Goal: Information Seeking & Learning: Learn about a topic

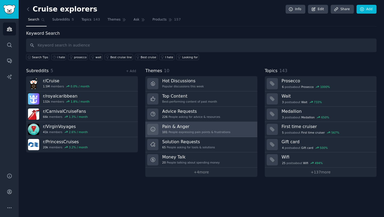
click at [178, 129] on div "Pain & Anger 101 People expressing pain points & frustrations" at bounding box center [196, 128] width 68 height 11
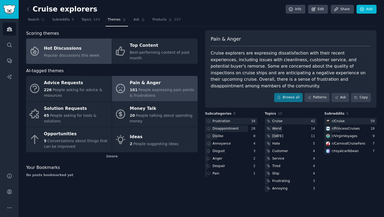
click at [68, 49] on div "Hot Discussions" at bounding box center [71, 48] width 55 height 9
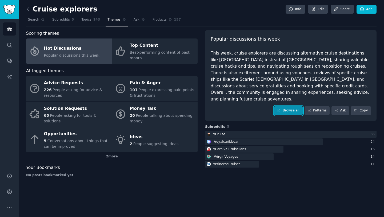
click at [289, 106] on link "Browse all" at bounding box center [288, 110] width 29 height 9
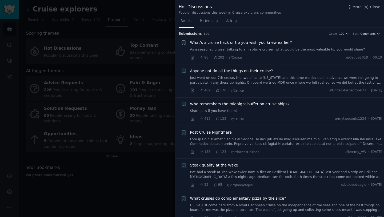
click at [273, 43] on span "What’s a cruise hack or tip you wish you knew earlier?" at bounding box center [241, 43] width 102 height 6
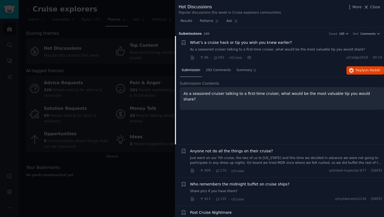
scroll to position [8, 0]
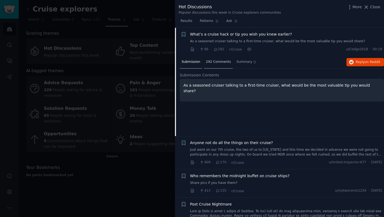
click at [220, 63] on span "292 Comments" at bounding box center [218, 61] width 25 height 5
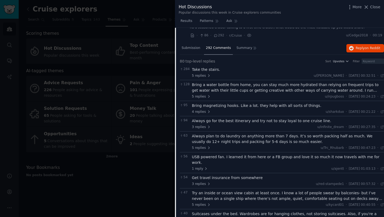
scroll to position [0, 0]
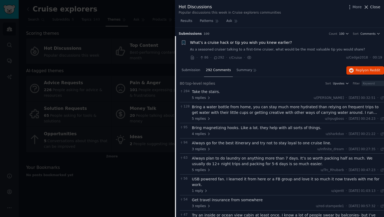
click at [375, 9] on span "Close" at bounding box center [375, 7] width 10 height 6
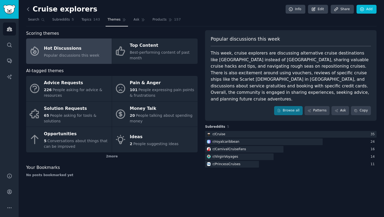
click at [29, 9] on icon at bounding box center [28, 9] width 6 height 6
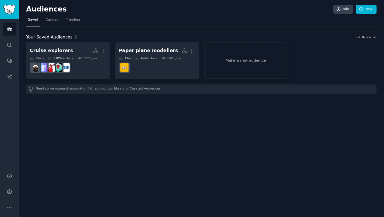
click at [48, 38] on span "Your Saved Audiences" at bounding box center [49, 37] width 46 height 7
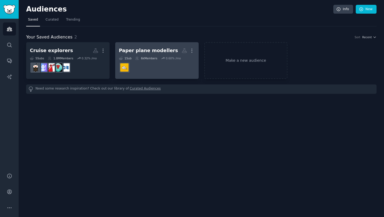
click at [133, 51] on div "Paper plane modellers" at bounding box center [148, 50] width 59 height 7
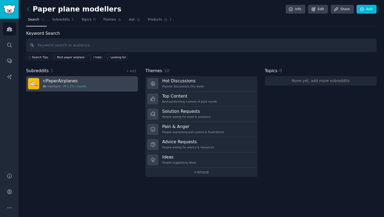
click at [51, 79] on h3 "r/ PaperAirplanes" at bounding box center [64, 81] width 43 height 6
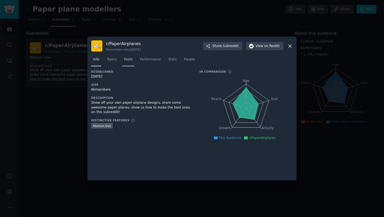
click at [128, 61] on span "Posts" at bounding box center [128, 59] width 9 height 5
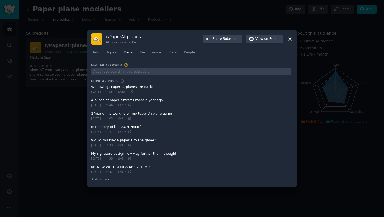
click at [144, 86] on span at bounding box center [191, 89] width 200 height 13
click at [105, 88] on span at bounding box center [191, 89] width 200 height 13
click at [100, 83] on span at bounding box center [191, 89] width 200 height 13
click at [100, 86] on span at bounding box center [191, 89] width 200 height 13
click at [289, 38] on icon at bounding box center [289, 39] width 3 height 3
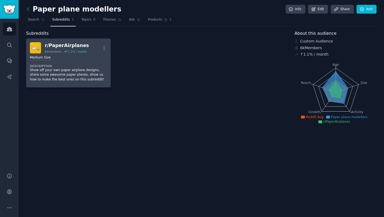
click at [73, 62] on div "Medium Size Description Show off your own paper airplane designs, share some aw…" at bounding box center [68, 68] width 77 height 30
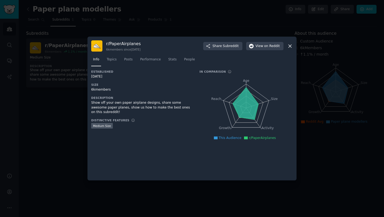
click at [292, 46] on icon at bounding box center [290, 46] width 6 height 6
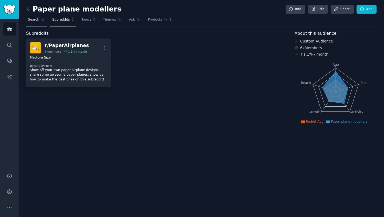
click at [39, 21] on link "Search" at bounding box center [36, 20] width 21 height 11
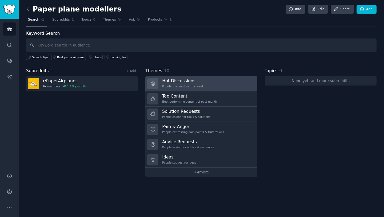
click at [198, 85] on div "Popular discussions this week" at bounding box center [183, 86] width 42 height 4
